Goal: Information Seeking & Learning: Learn about a topic

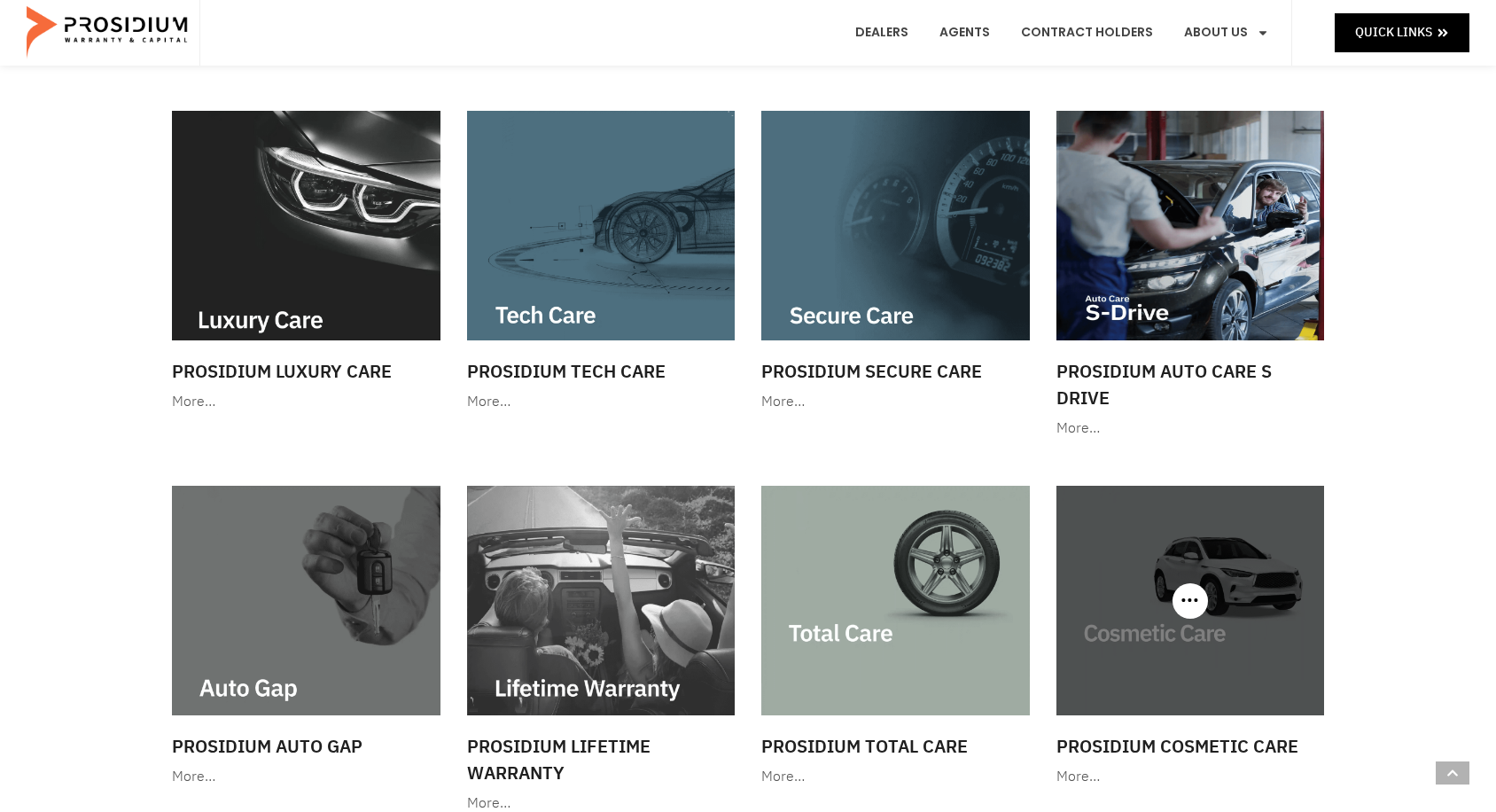
scroll to position [709, 0]
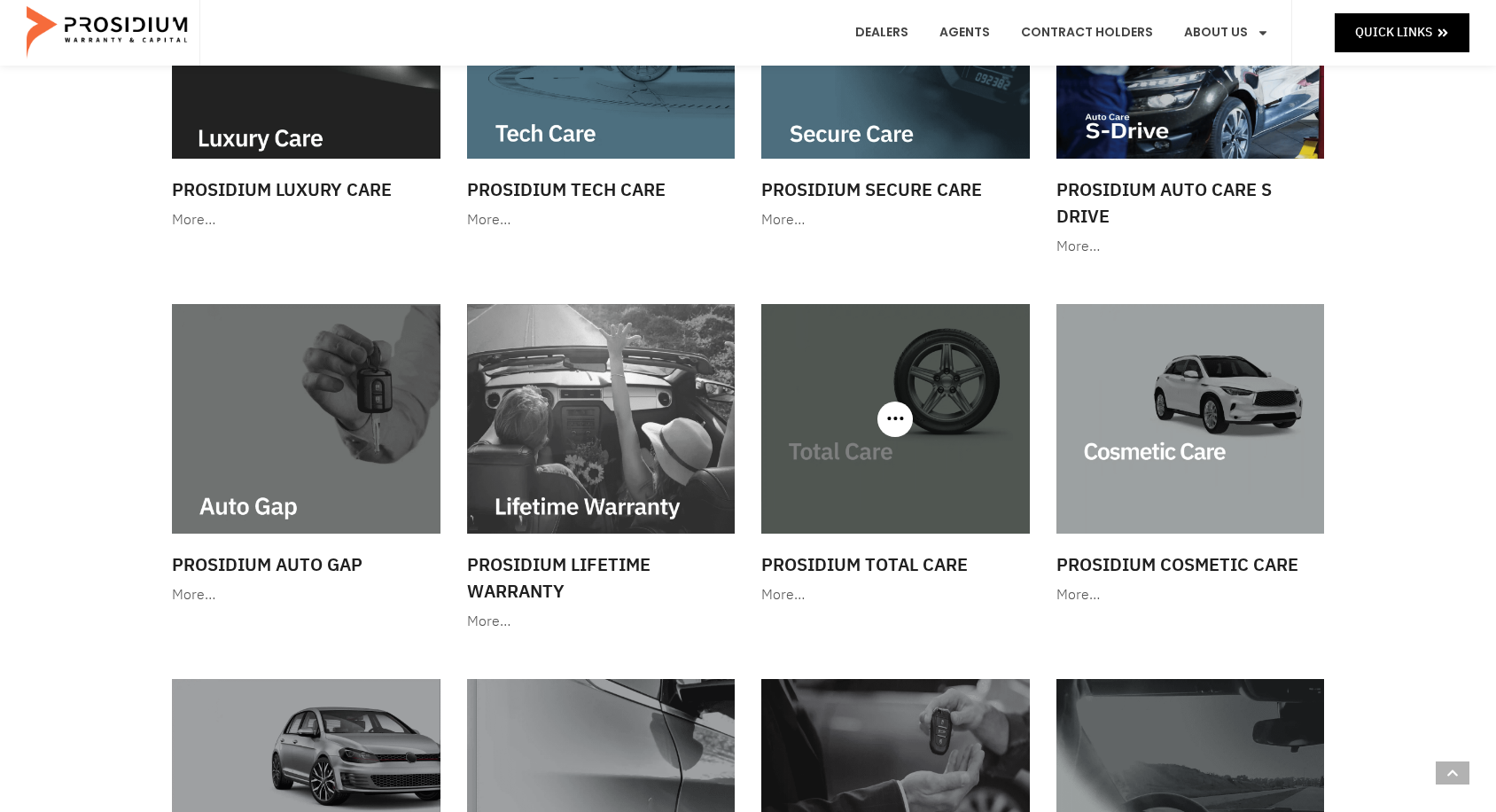
click at [850, 442] on img at bounding box center [895, 418] width 269 height 230
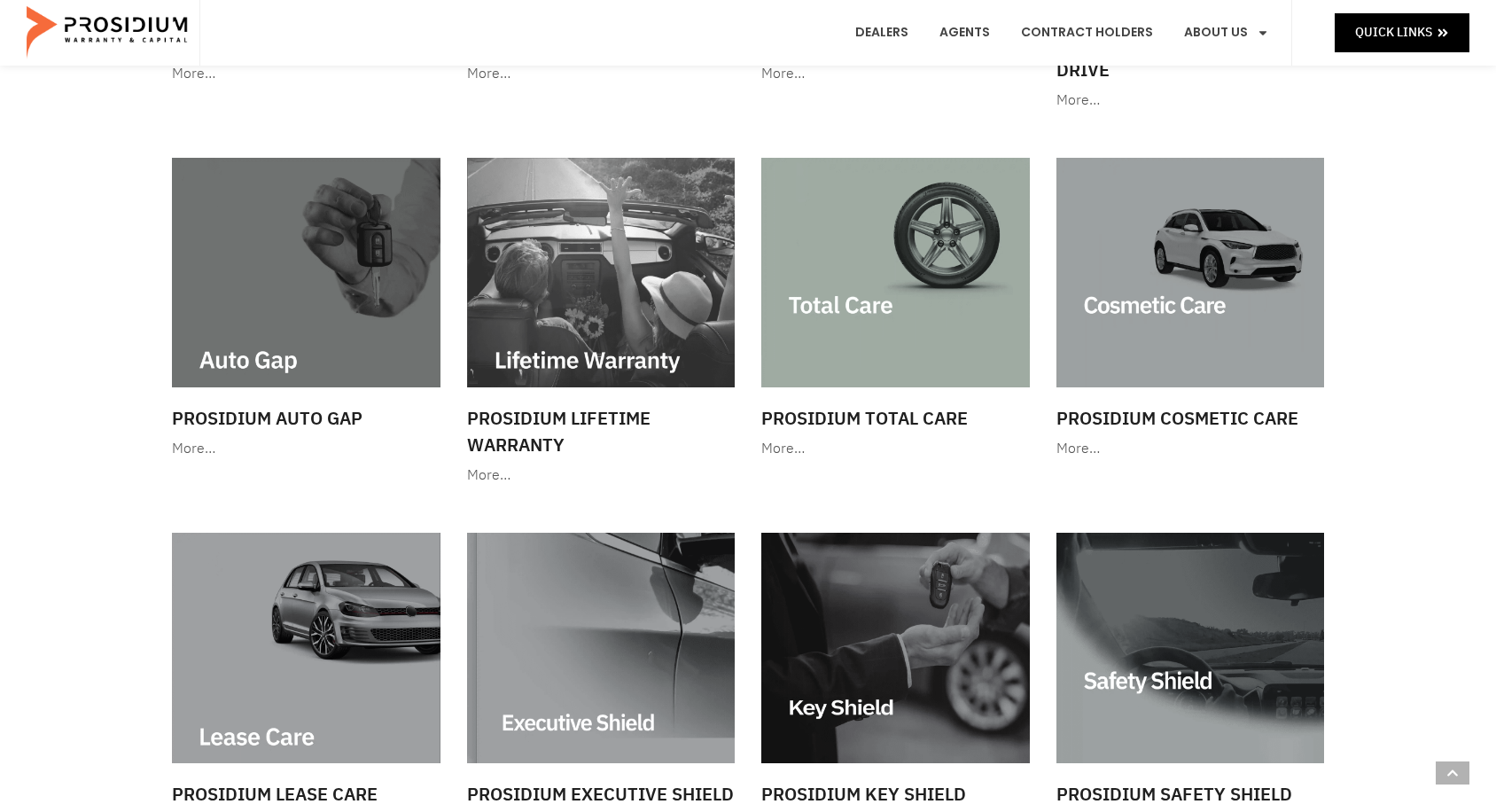
scroll to position [1329, 0]
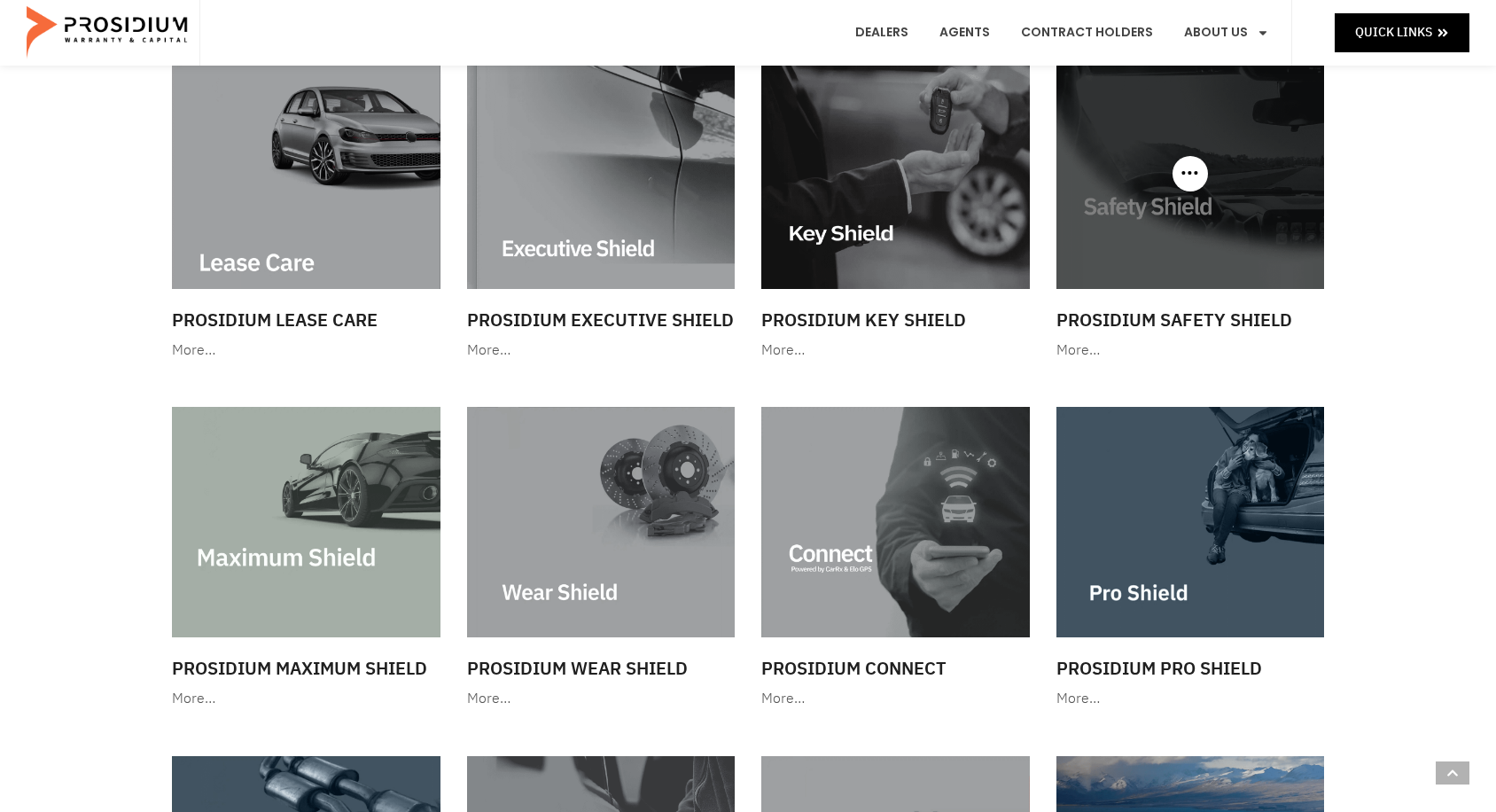
click at [1218, 165] on img at bounding box center [1190, 172] width 269 height 230
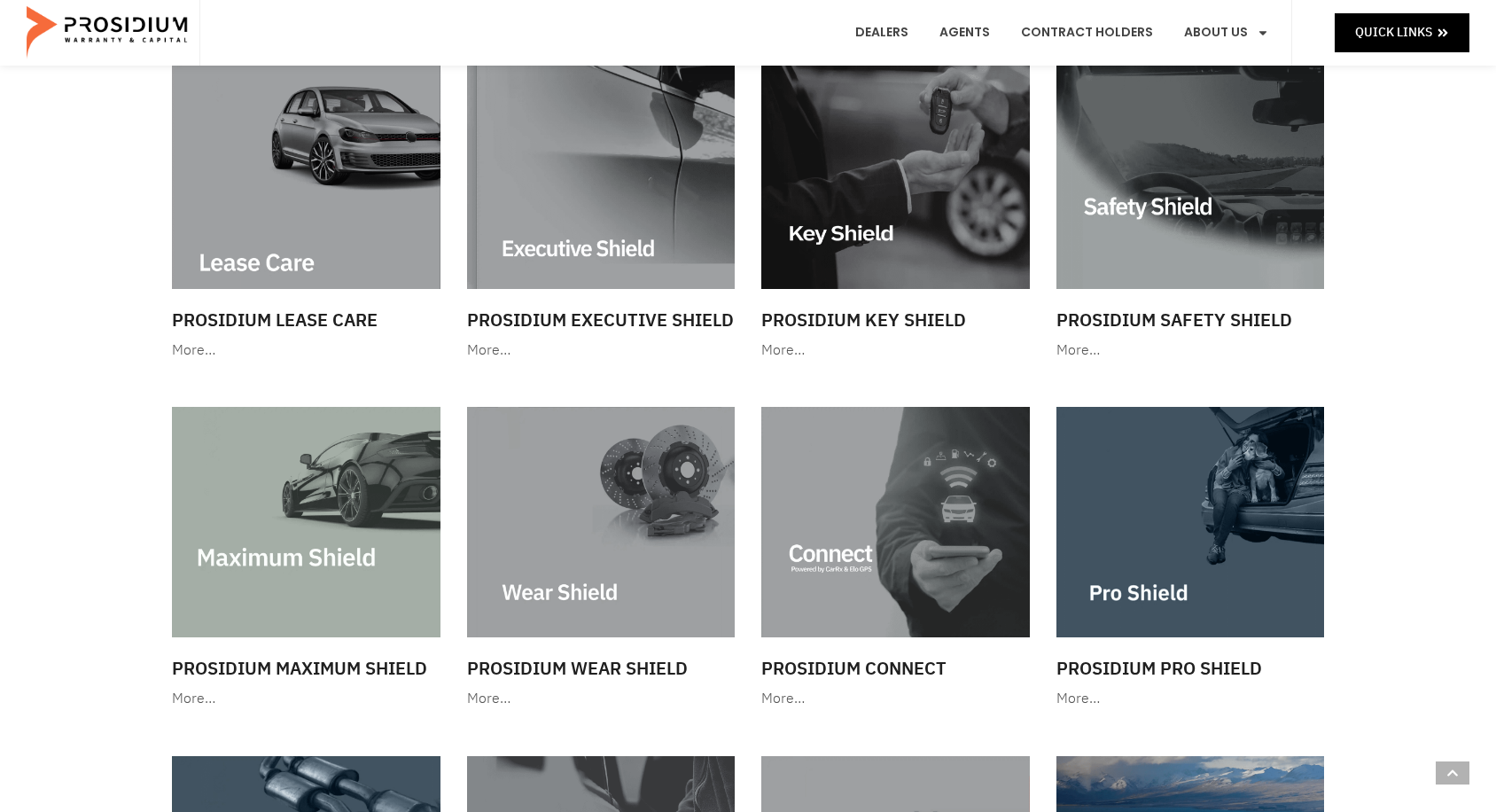
click at [113, 512] on div "Show All Service Contracts GAP Lifetime Warranty Protection RV & Powersports Sh…" at bounding box center [748, 328] width 1496 height 3121
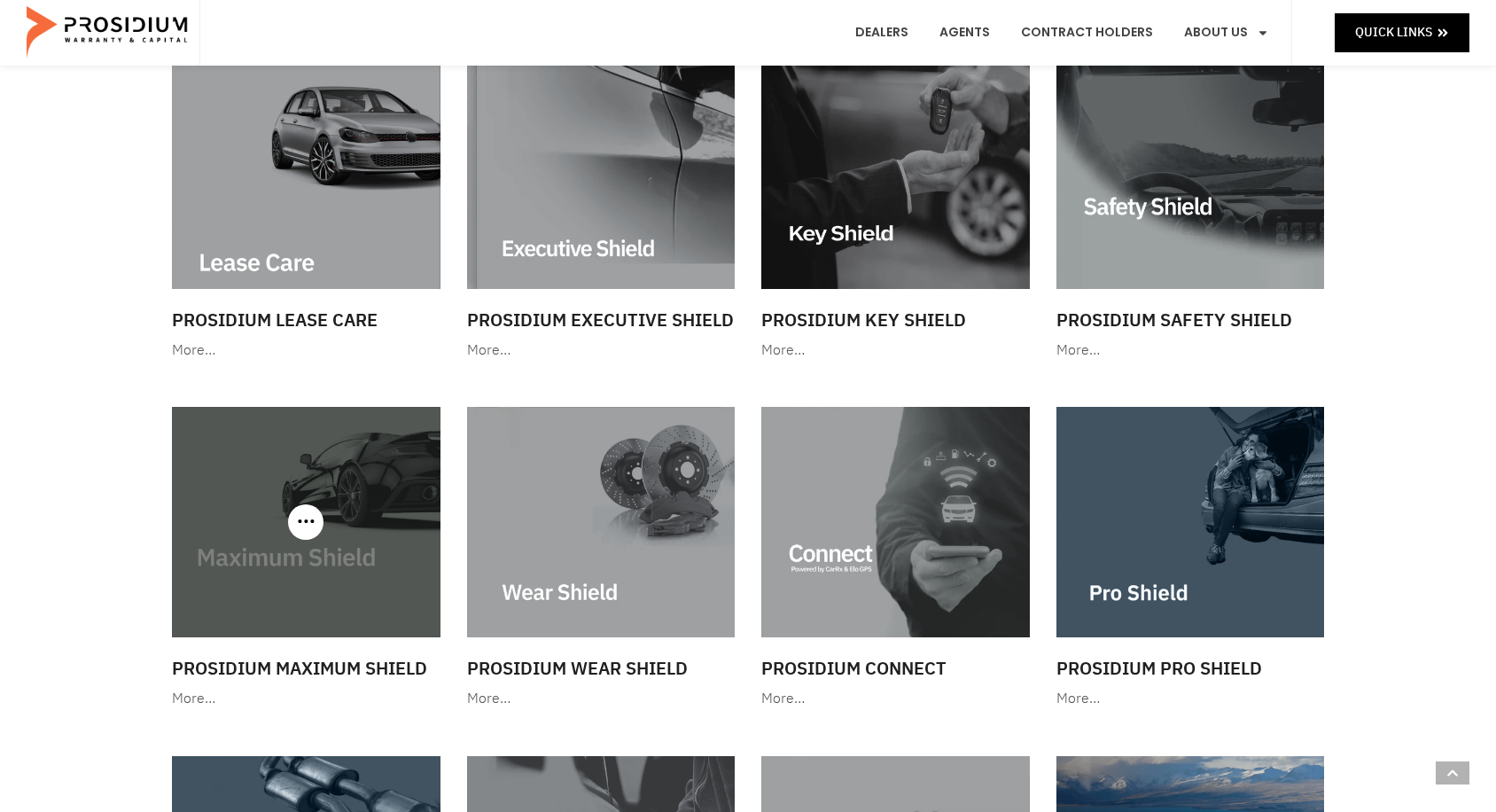
click at [390, 563] on img at bounding box center [306, 521] width 269 height 230
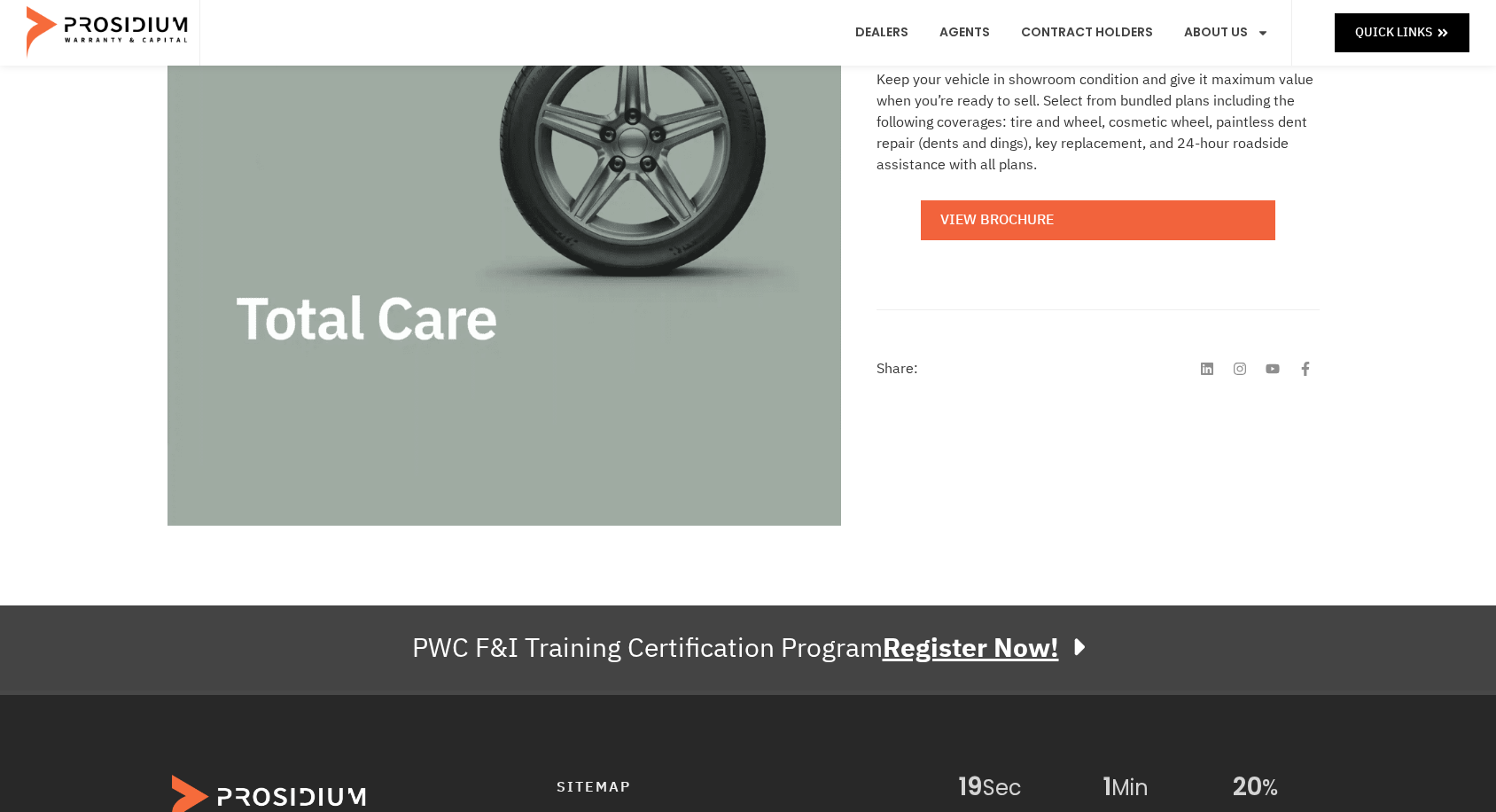
scroll to position [177, 0]
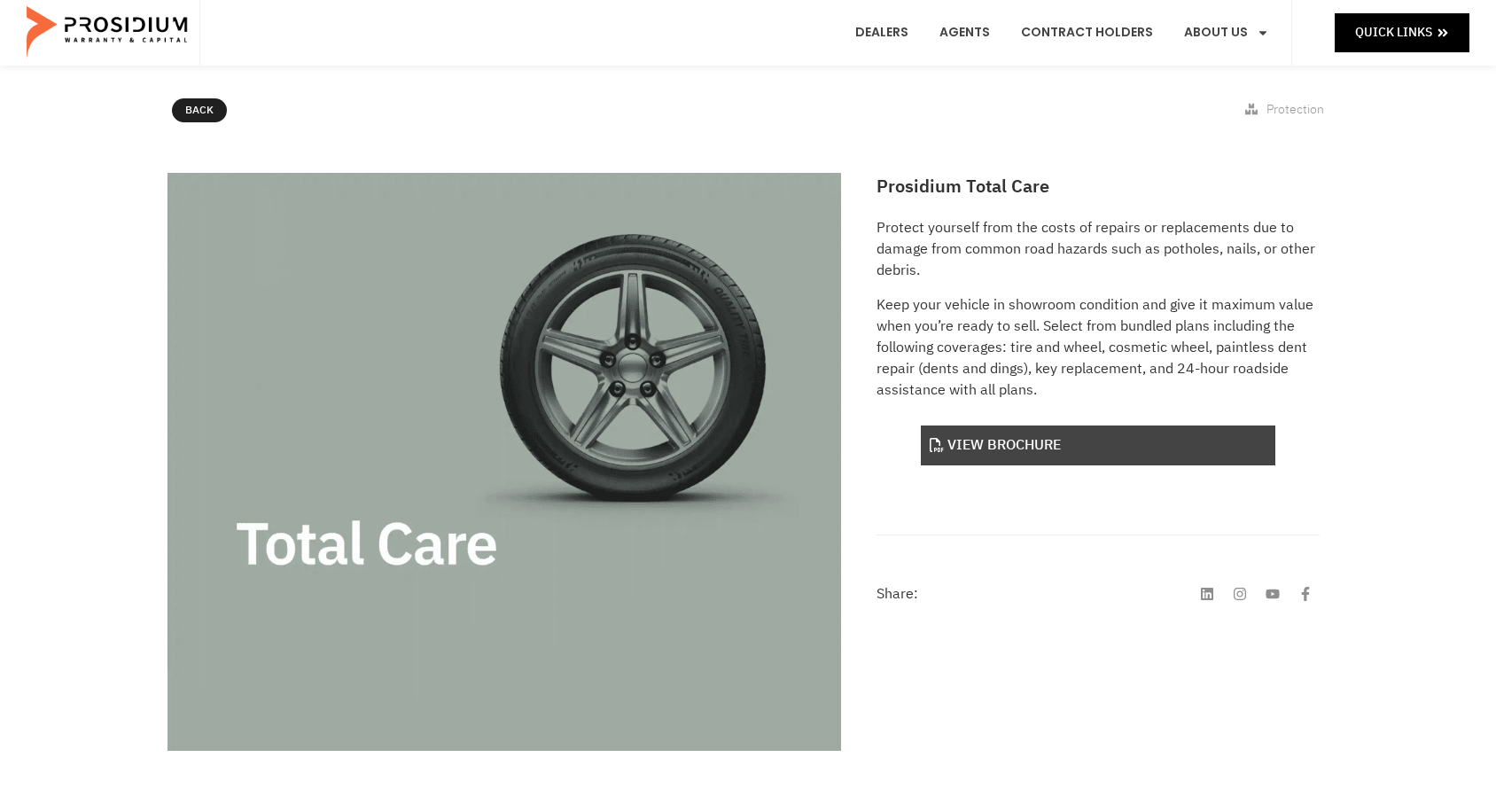
click at [1194, 452] on link "View Brochure" at bounding box center [1098, 445] width 355 height 40
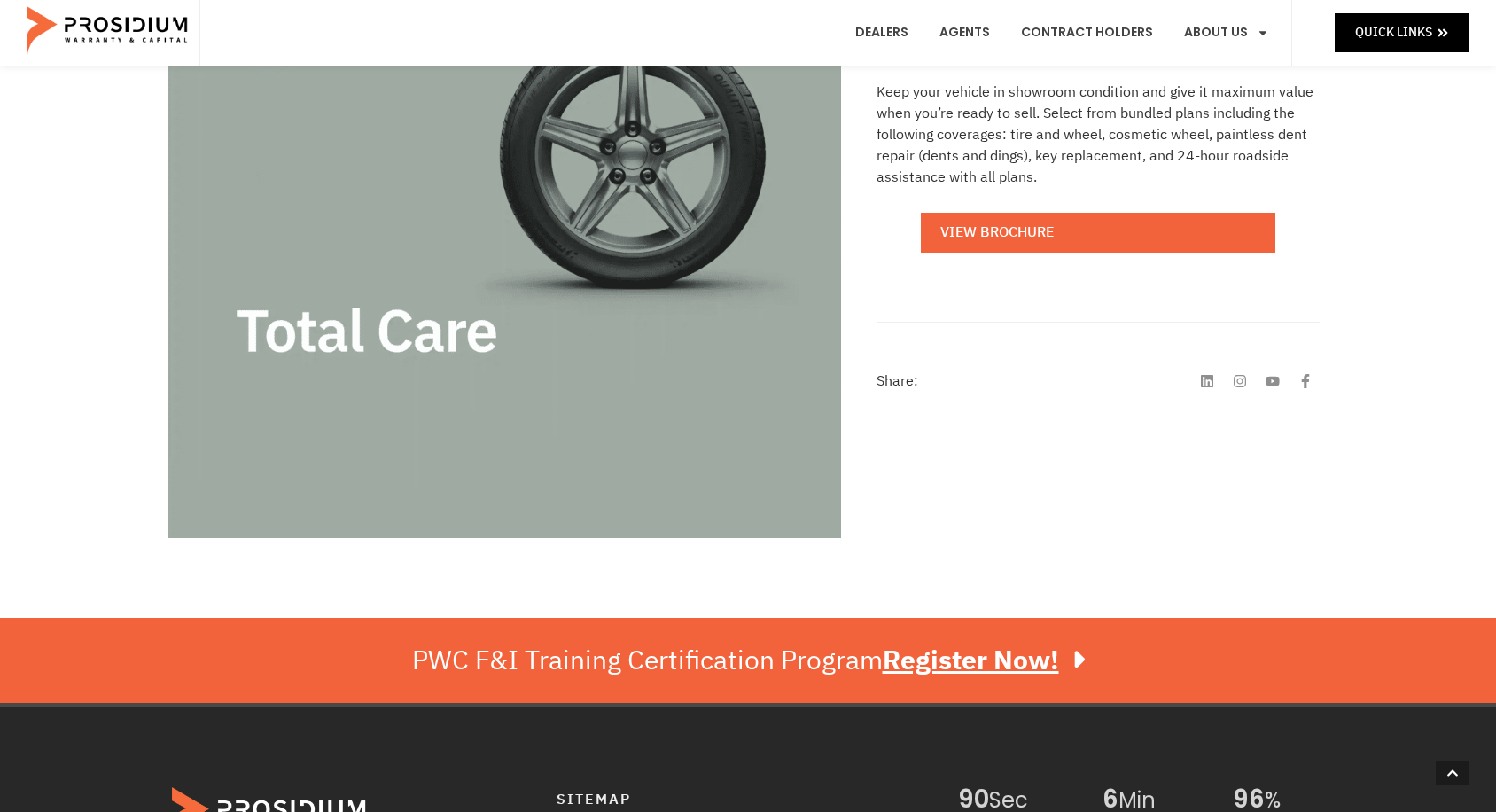
scroll to position [333, 0]
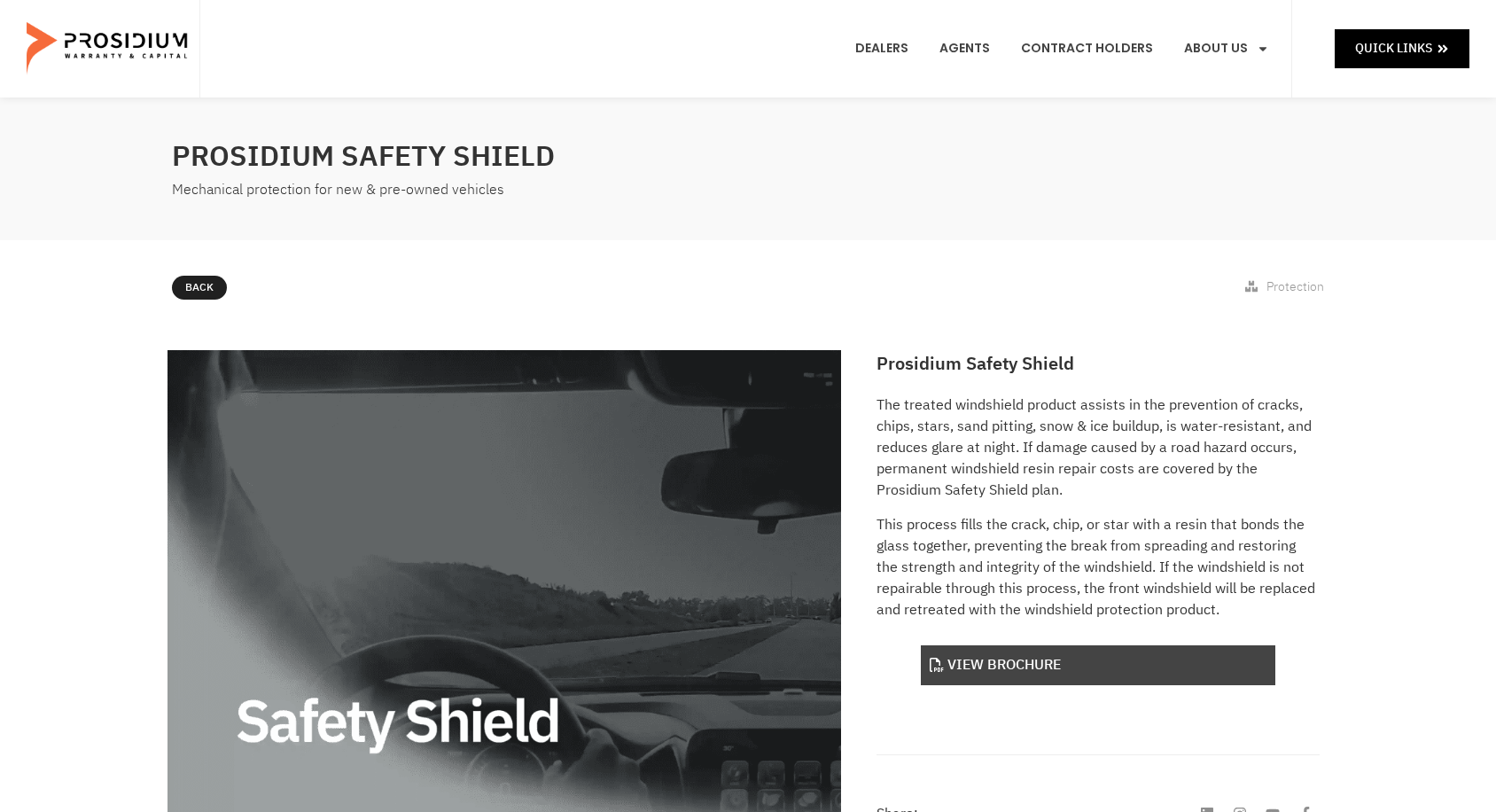
click at [998, 648] on link "View Brochure" at bounding box center [1098, 665] width 355 height 40
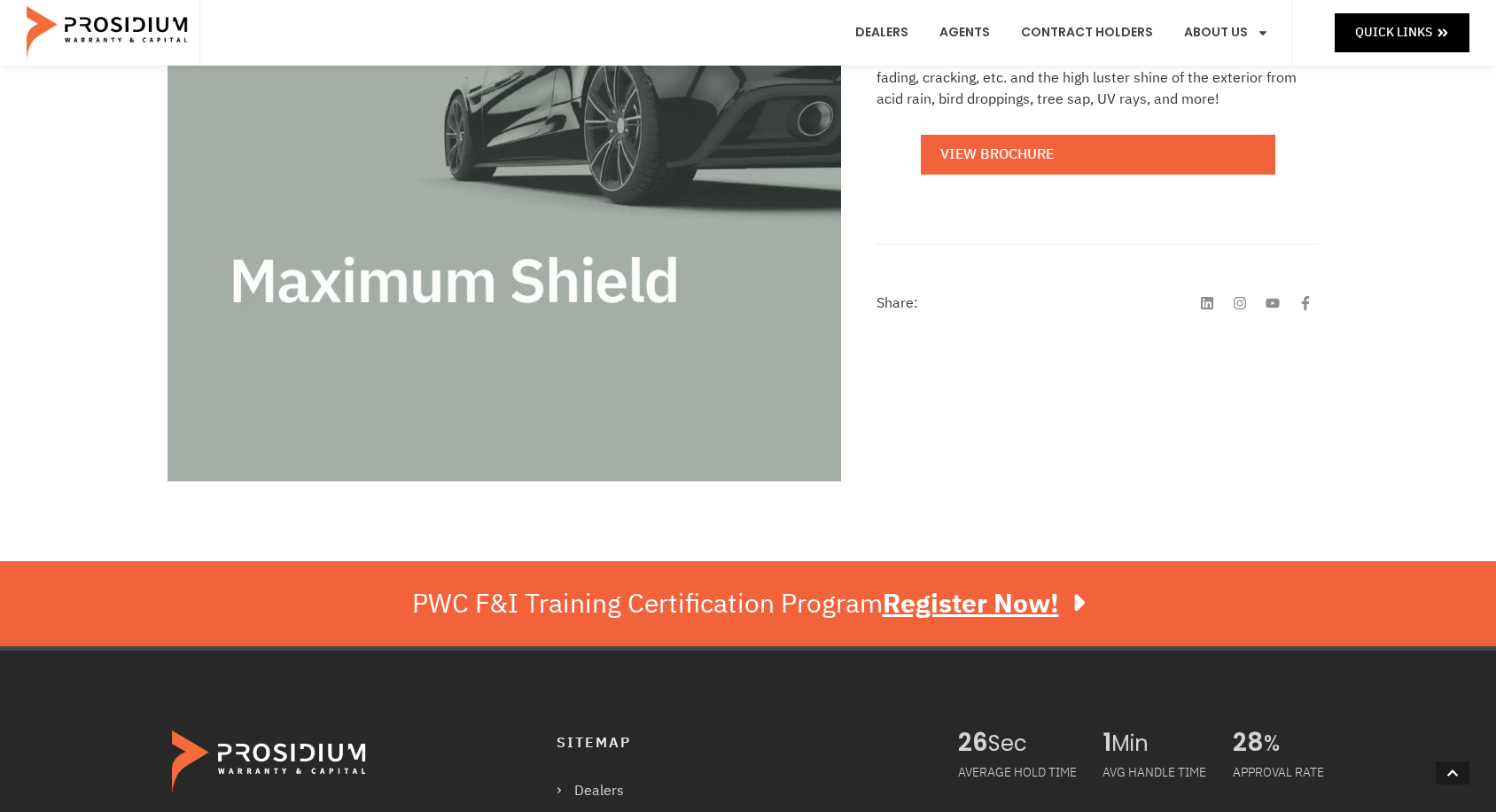
scroll to position [89, 0]
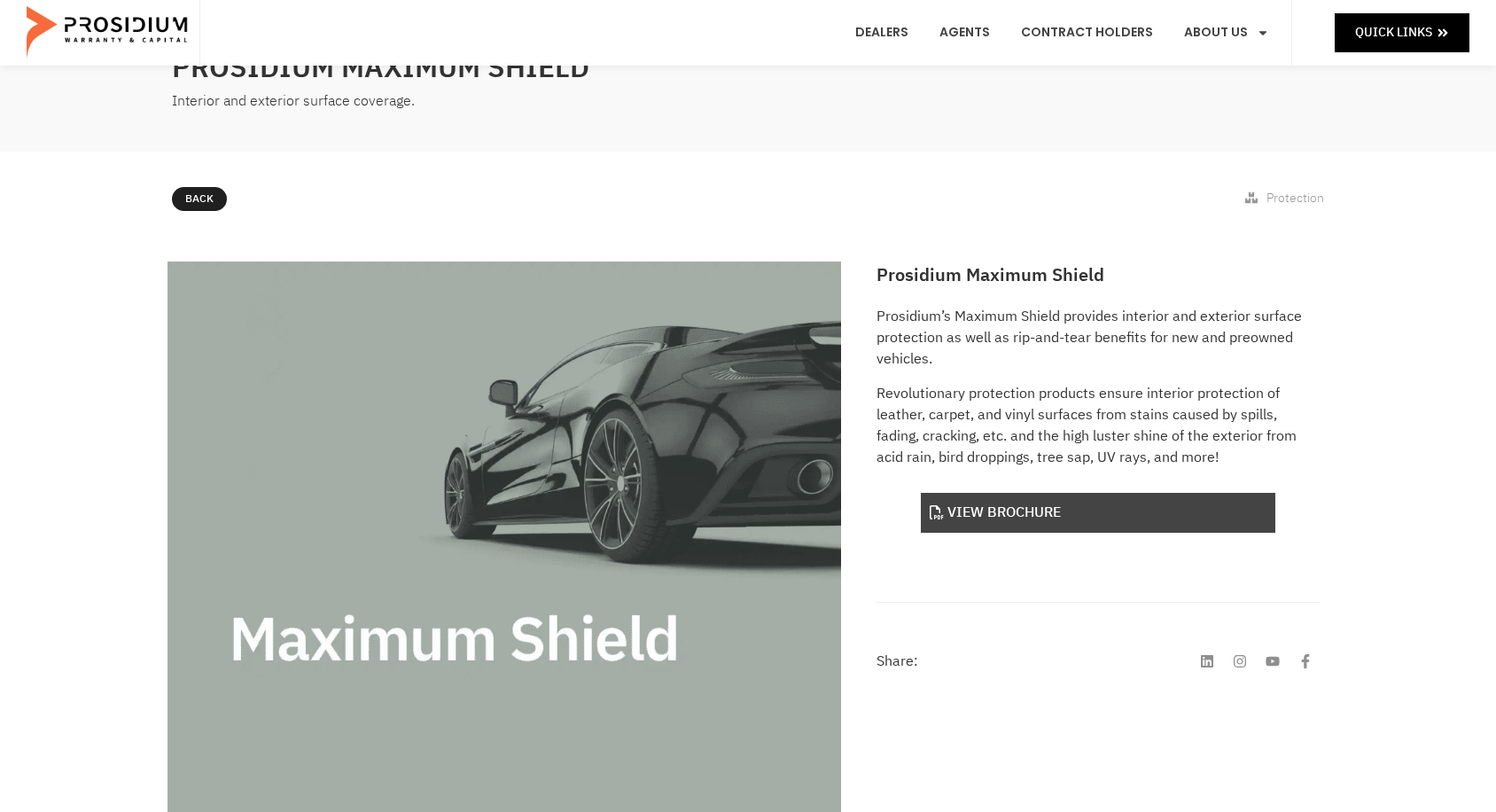
click at [1274, 500] on link "View Brochure" at bounding box center [1098, 513] width 355 height 40
